Goal: Navigation & Orientation: Find specific page/section

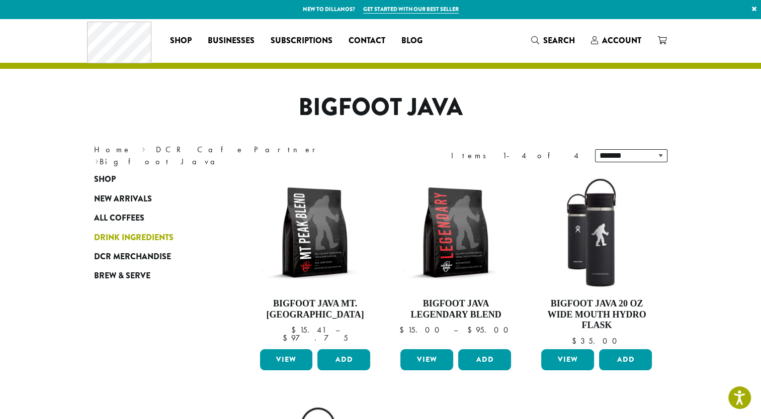
click at [126, 237] on span "Drink Ingredients" at bounding box center [133, 238] width 79 height 13
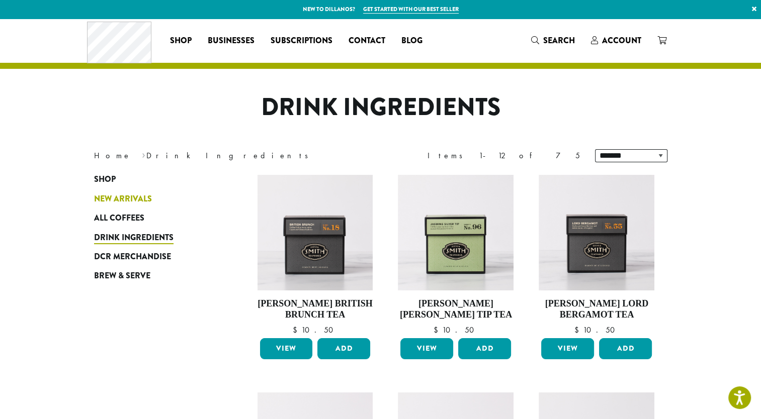
click at [119, 196] on span "New Arrivals" at bounding box center [123, 199] width 58 height 13
